Goal: Book appointment/travel/reservation

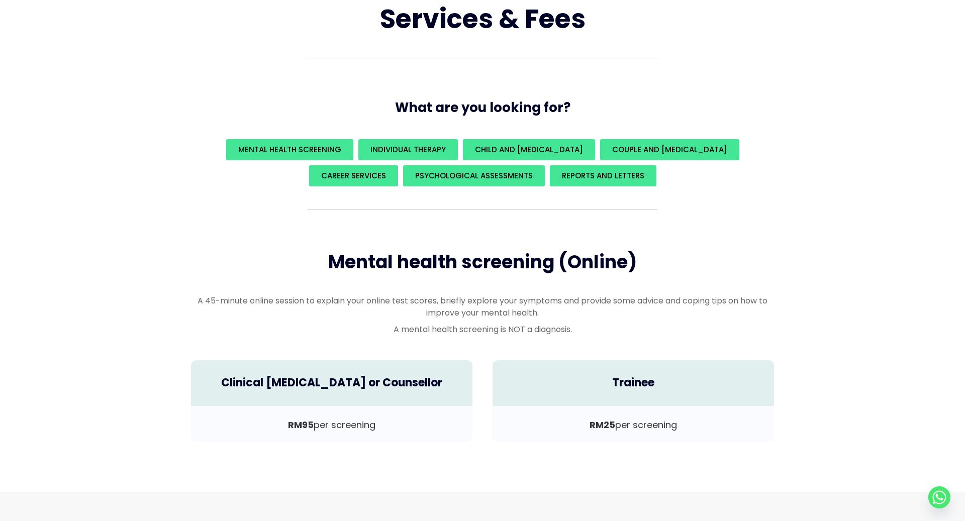
scroll to position [219, 0]
